Goal: Check status: Check status

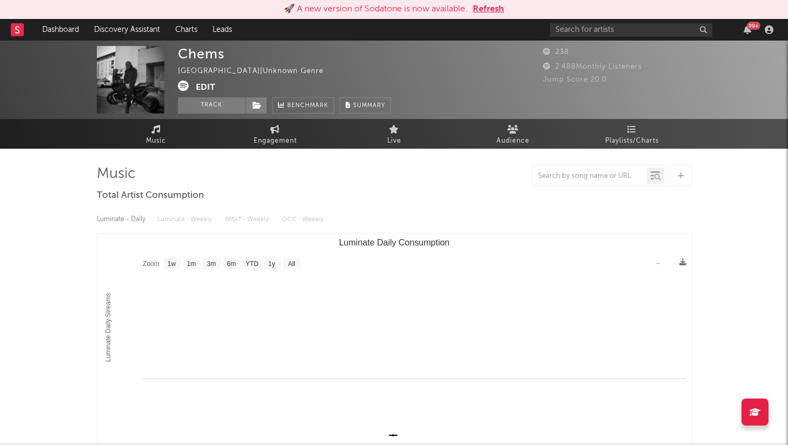
select select "1w"
click at [500, 10] on button "Refresh" at bounding box center [488, 9] width 31 height 13
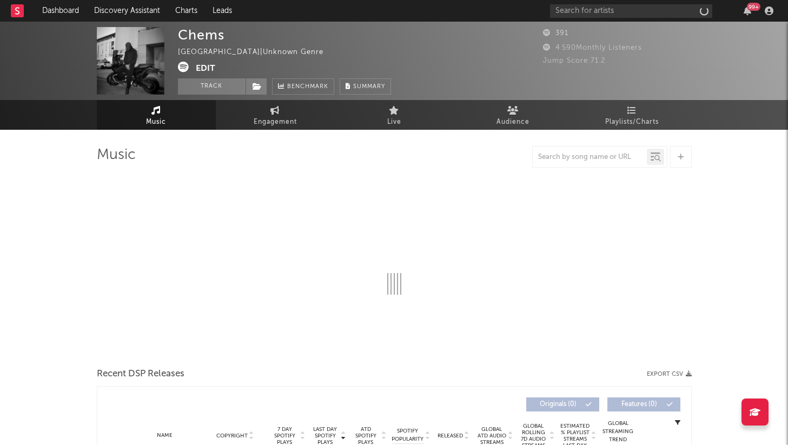
select select "1w"
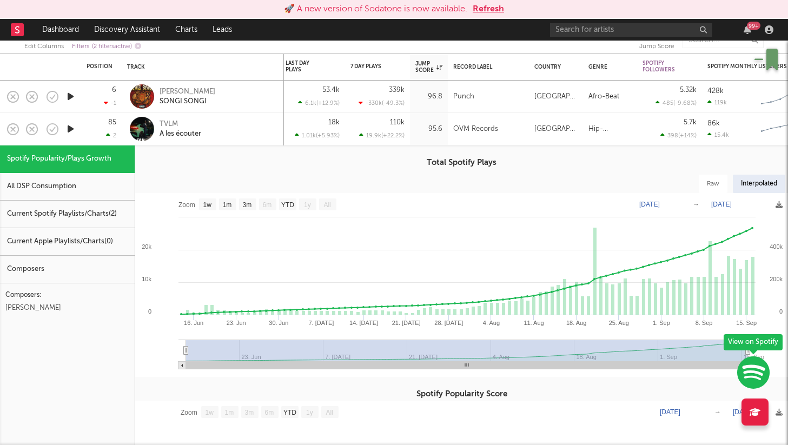
select select "1w"
